Goal: Communication & Community: Answer question/provide support

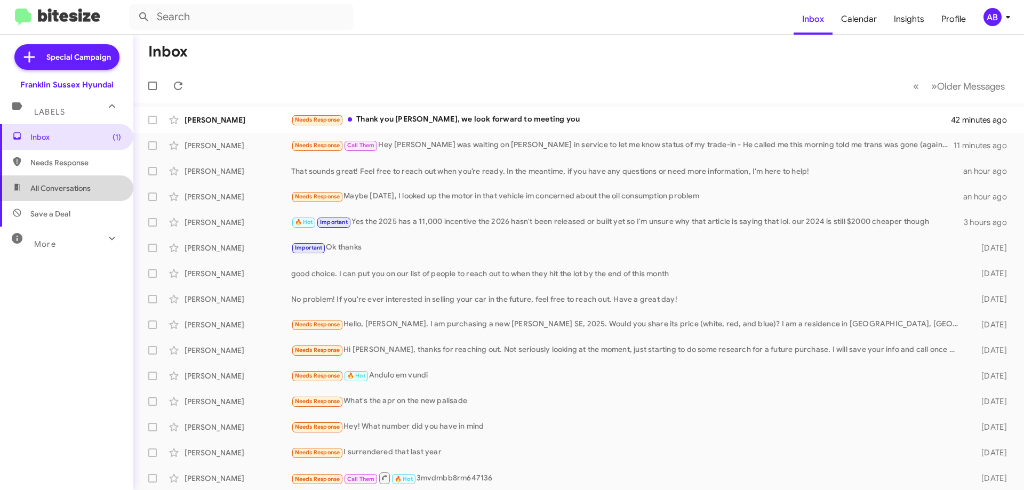
click at [89, 185] on span "All Conversations" at bounding box center [60, 188] width 60 height 11
type input "in:all-conversations"
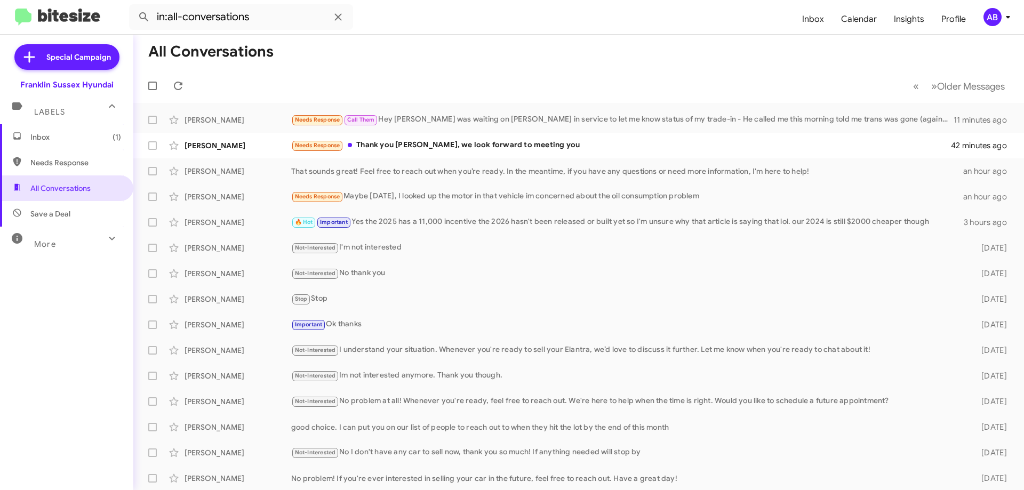
click at [219, 191] on div "[PERSON_NAME] Needs Response Maybe [DATE], I looked up the motor in that vehicl…" at bounding box center [579, 196] width 874 height 21
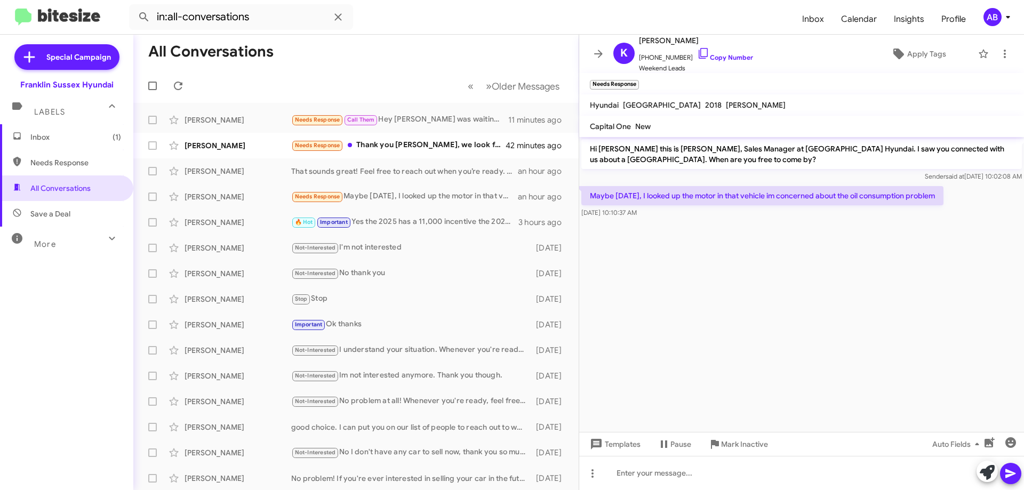
click at [599, 56] on icon at bounding box center [598, 53] width 13 height 13
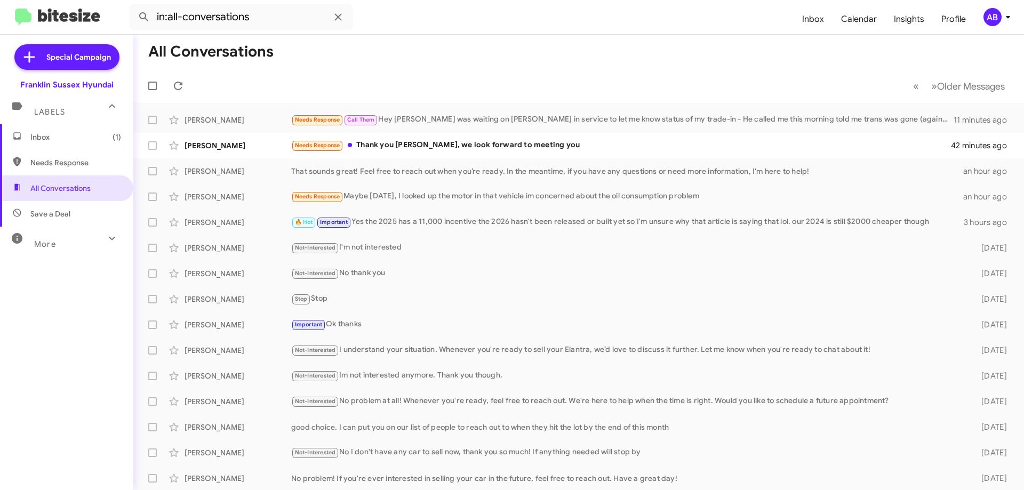
click at [488, 145] on div "Needs Response Thank you [PERSON_NAME], we look forward to meeting you" at bounding box center [621, 145] width 661 height 12
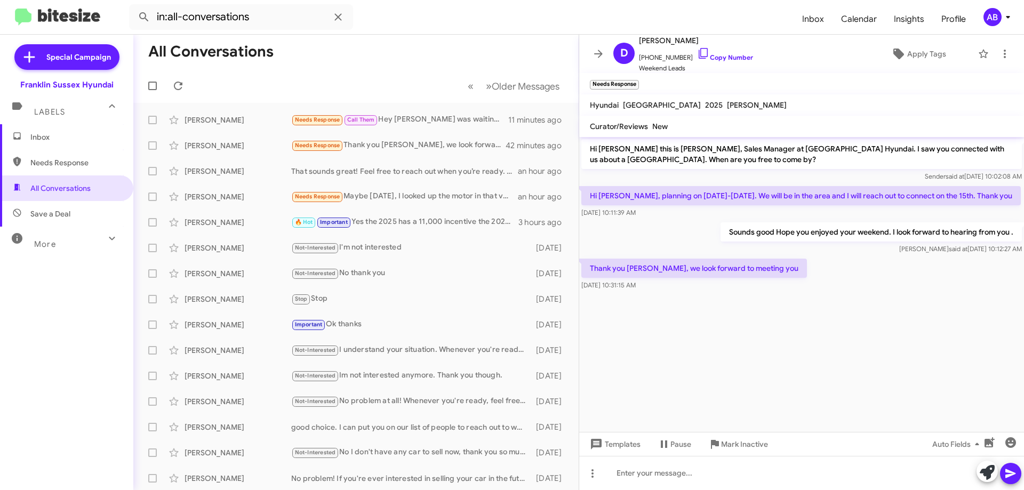
click at [592, 50] on icon at bounding box center [598, 53] width 13 height 13
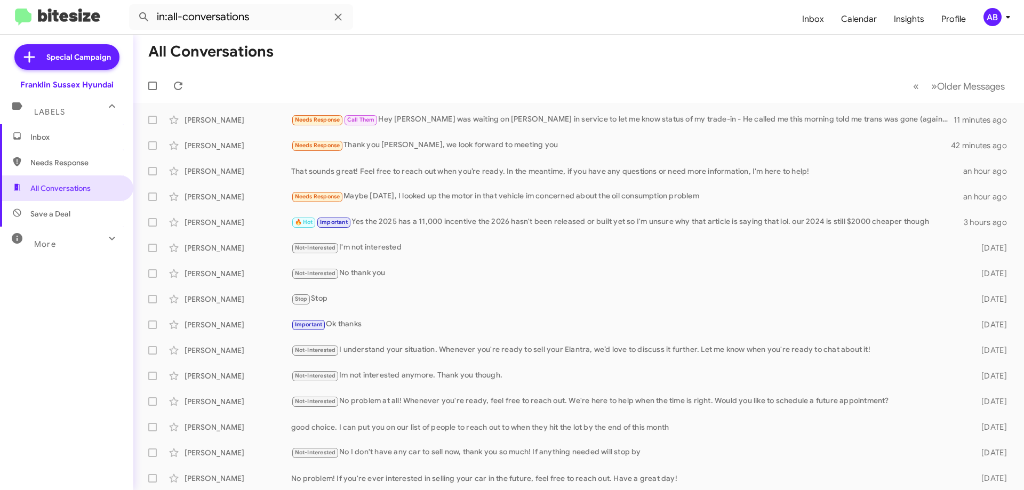
click at [422, 119] on div "Needs Response Call Them Hey [PERSON_NAME] was waiting on [PERSON_NAME] in serv…" at bounding box center [622, 120] width 663 height 12
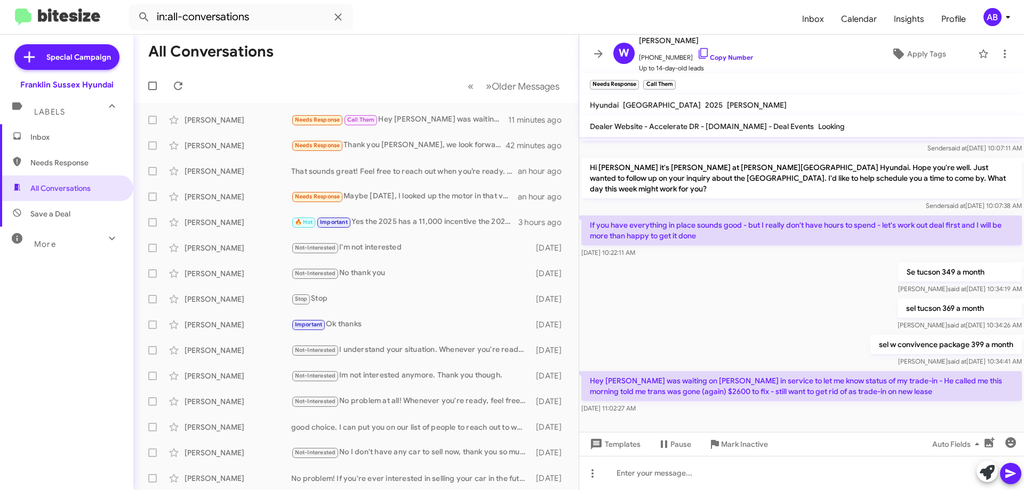
scroll to position [83, 0]
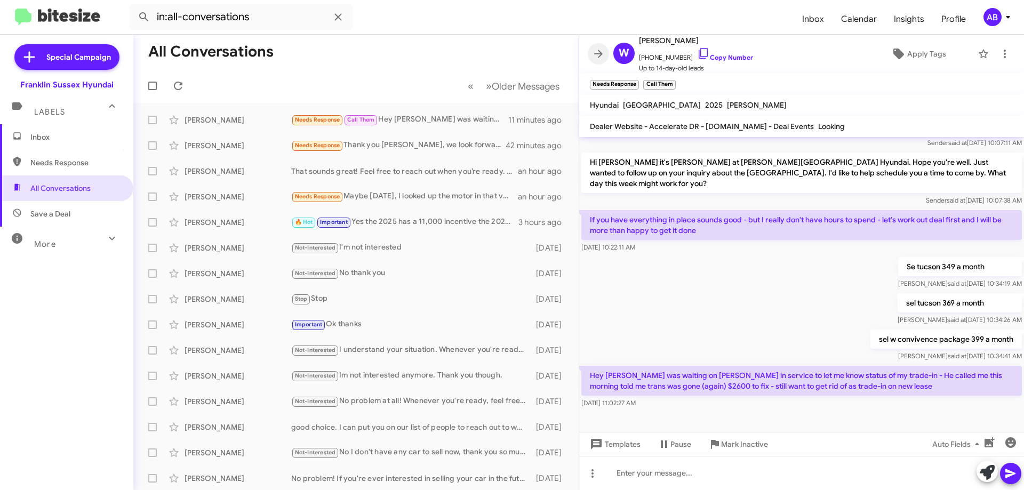
click at [597, 47] on button at bounding box center [598, 53] width 21 height 21
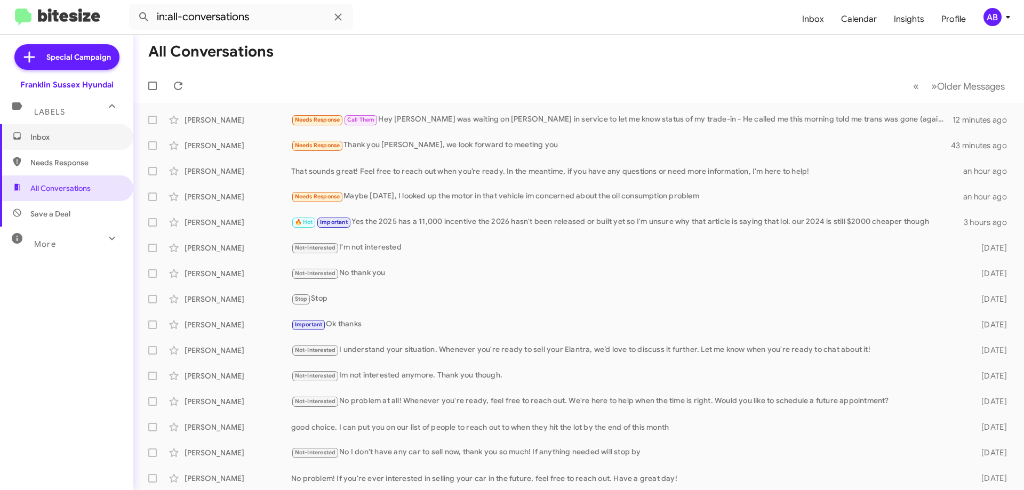
click at [35, 126] on span "Inbox" at bounding box center [66, 137] width 133 height 26
